Goal: Feedback & Contribution: Submit feedback/report problem

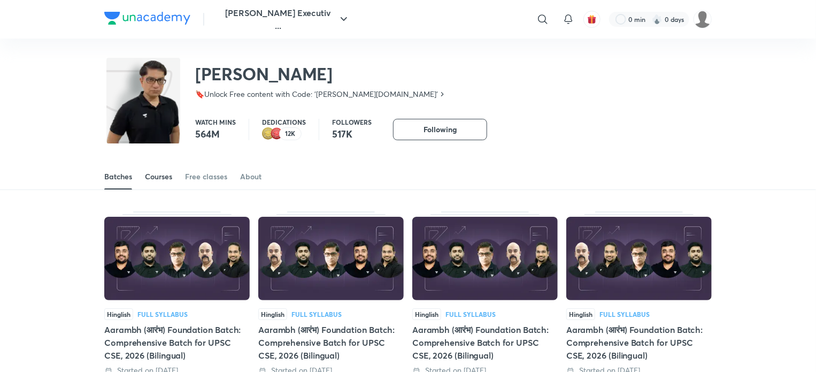
click at [160, 178] on div "Courses" at bounding box center [158, 176] width 27 height 11
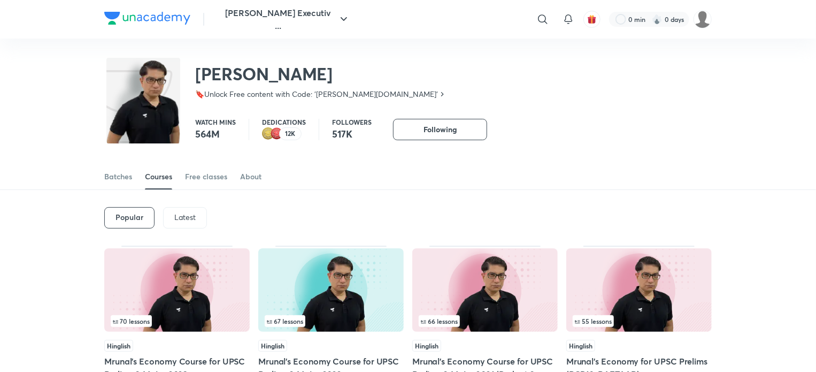
click at [185, 216] on p "Latest" at bounding box center [184, 217] width 21 height 9
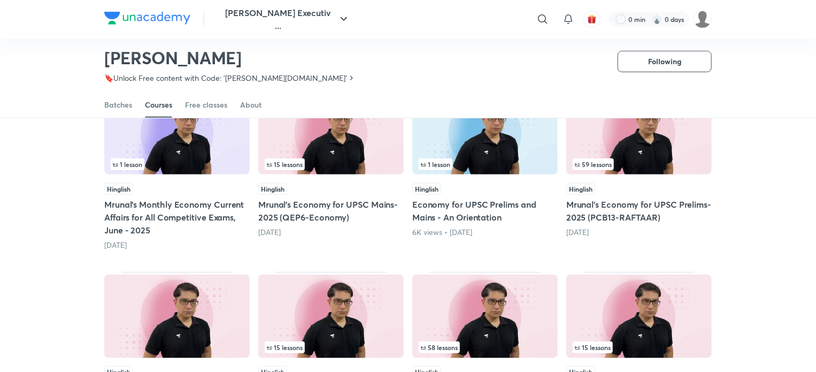
scroll to position [313, 0]
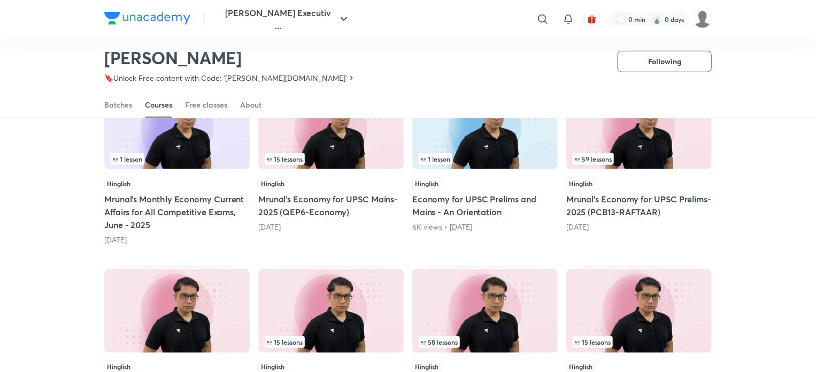
click at [644, 149] on img at bounding box center [638, 127] width 145 height 83
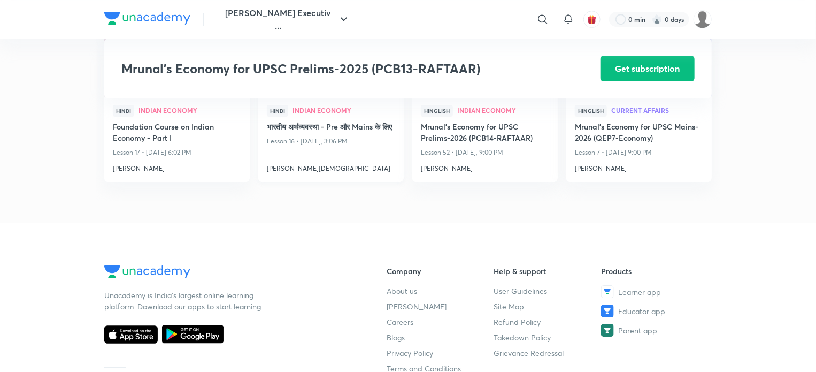
scroll to position [1711, 0]
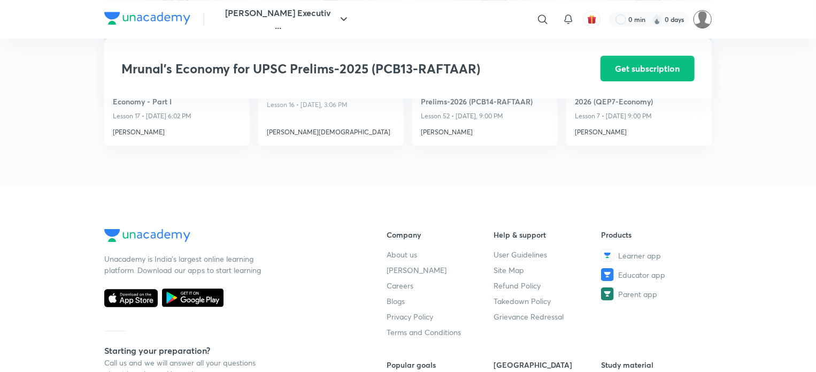
click at [698, 19] on img at bounding box center [703, 19] width 18 height 18
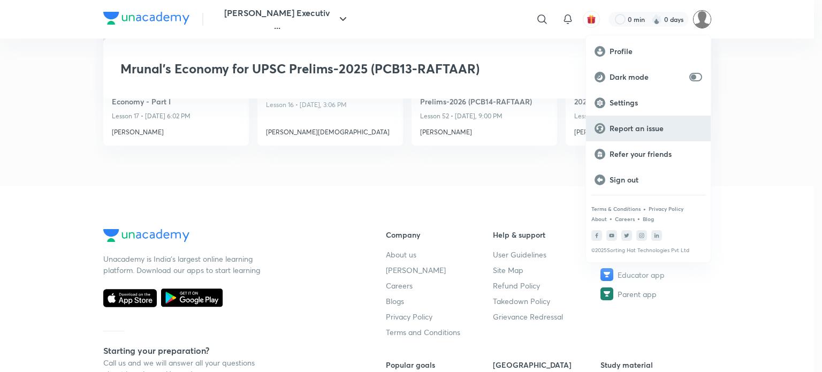
click at [655, 124] on p "Report an issue" at bounding box center [655, 129] width 93 height 10
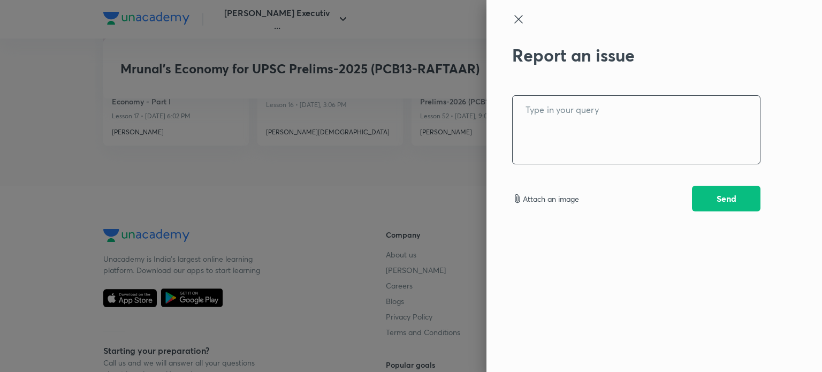
click at [617, 118] on textarea at bounding box center [635, 130] width 247 height 68
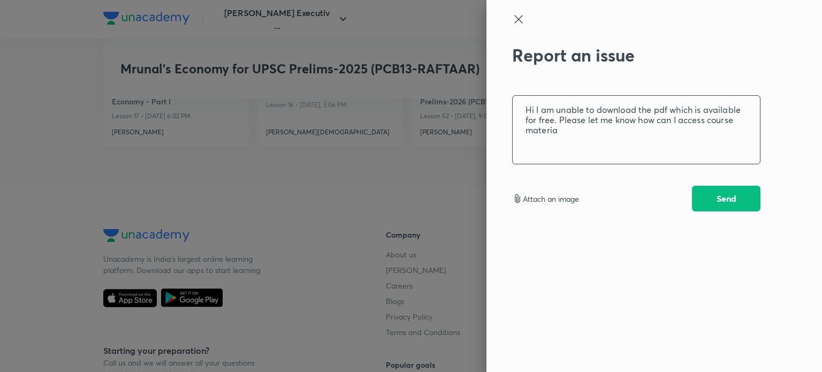
type textarea "Hi I am unable to download the pdf which is available for free. Please let me k…"
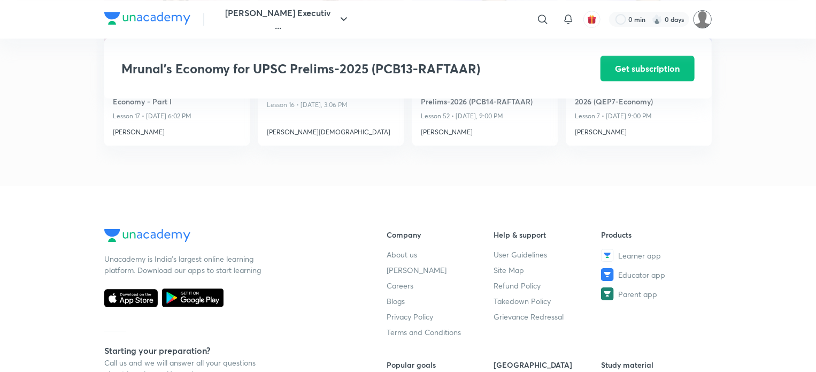
click at [703, 17] on img at bounding box center [703, 19] width 18 height 18
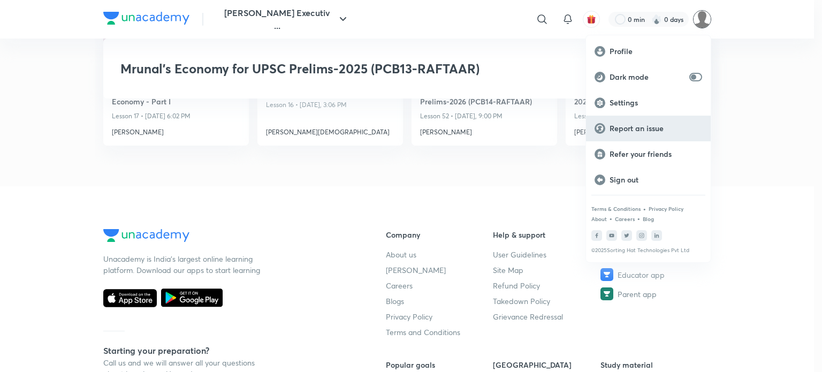
click at [633, 122] on div "Report an issue" at bounding box center [648, 129] width 125 height 26
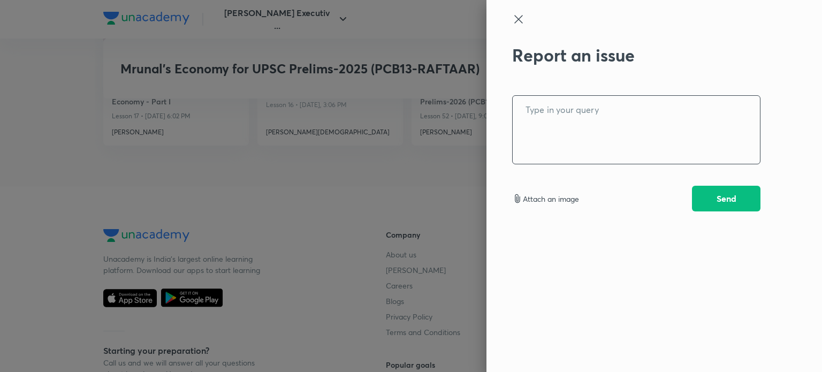
click at [621, 119] on textarea at bounding box center [635, 130] width 247 height 68
click at [734, 106] on textarea "I am unable to access the course those are not" at bounding box center [635, 130] width 247 height 68
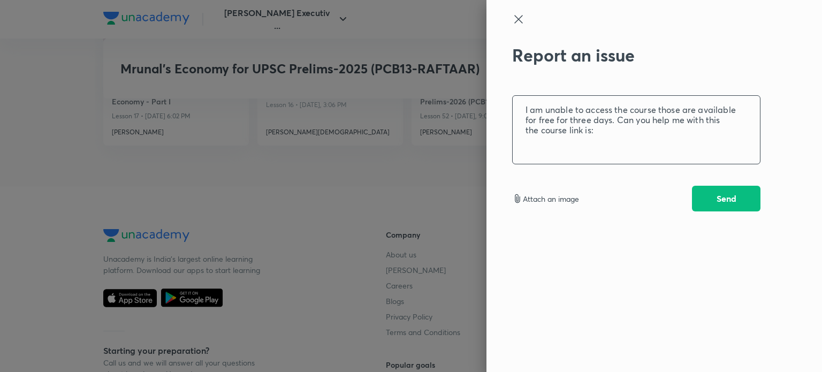
paste textarea "https://unacademy.com/course/mrunals-economy-for-upsc-prelims-2025-pcb13-raftaa…"
type textarea "I am unable to access the course those are available for free for three days. C…"
click at [730, 194] on button "Send" at bounding box center [726, 198] width 68 height 26
